Goal: Check status

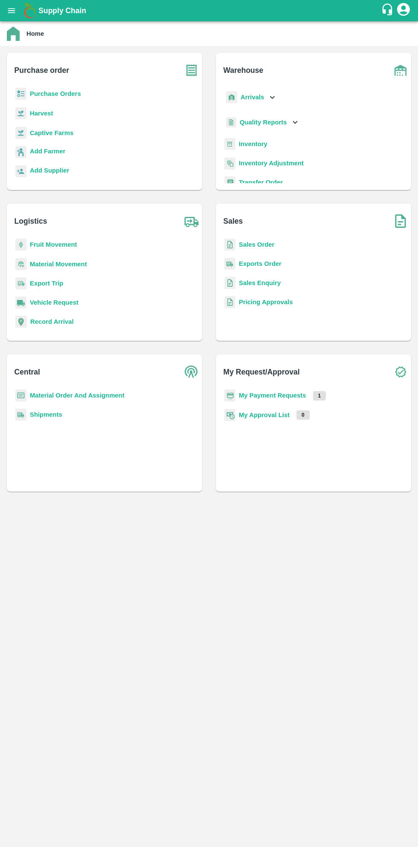
click at [17, 14] on button "open drawer" at bounding box center [12, 11] width 20 height 20
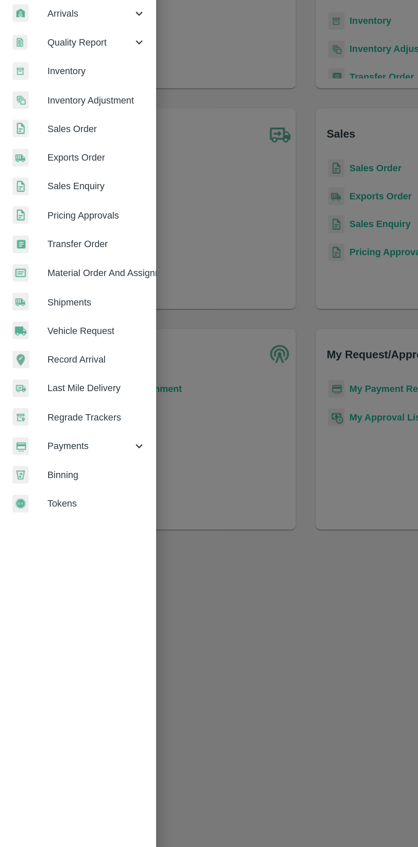
click at [58, 429] on div "Payments" at bounding box center [53, 435] width 107 height 20
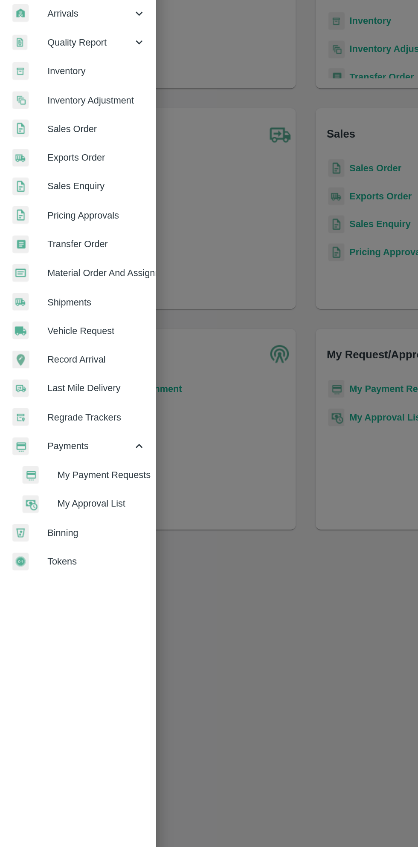
click at [76, 456] on span "My Payment Requests" at bounding box center [69, 454] width 61 height 9
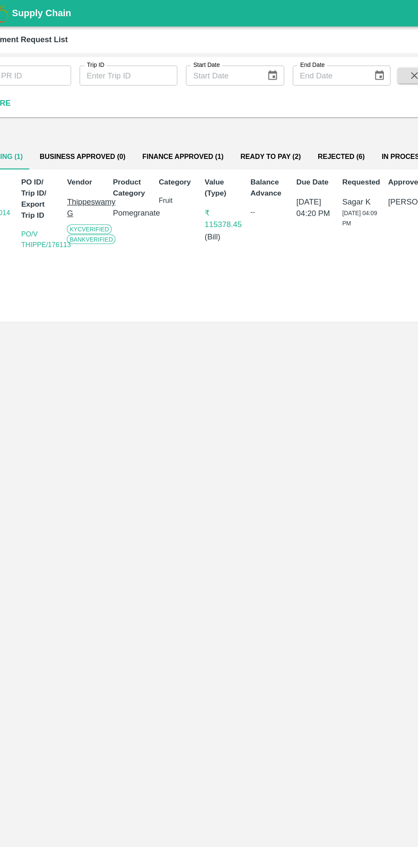
click at [179, 136] on button "Finance Approved (1)" at bounding box center [176, 126] width 79 height 20
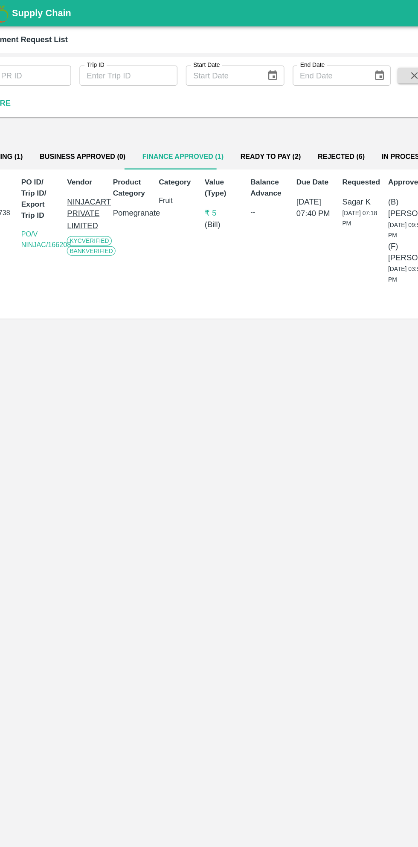
click at [235, 126] on button "Ready To Pay (2)" at bounding box center [247, 126] width 62 height 20
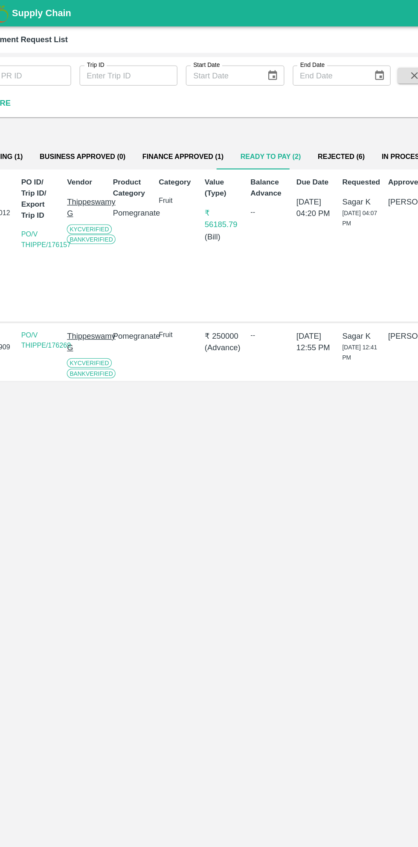
scroll to position [0, 6]
